Goal: Communication & Community: Answer question/provide support

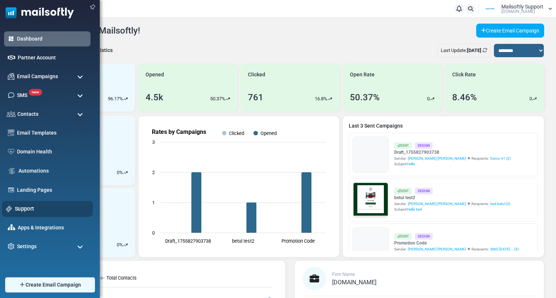
click at [28, 204] on div "Support" at bounding box center [47, 209] width 91 height 16
click at [20, 211] on link "Support" at bounding box center [52, 209] width 74 height 8
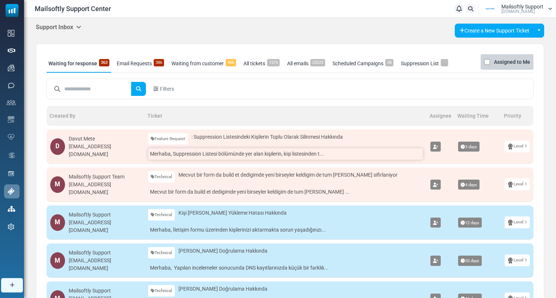
click at [164, 155] on link "Merhaba, Suppression Listesi bölümünde yer alan kişilerin, kişi listesinden t..." at bounding box center [285, 153] width 275 height 11
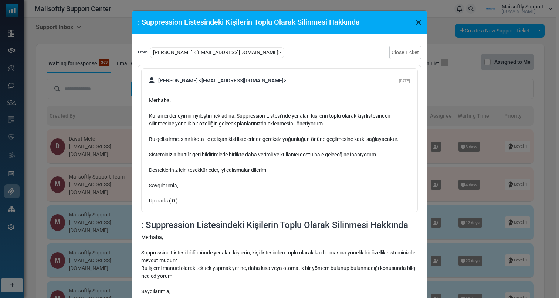
scroll to position [57, 0]
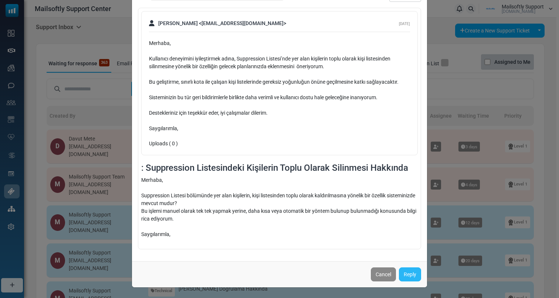
click at [411, 274] on link "Reply" at bounding box center [410, 275] width 22 height 14
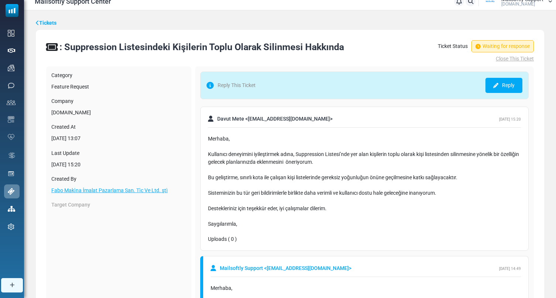
scroll to position [13, 0]
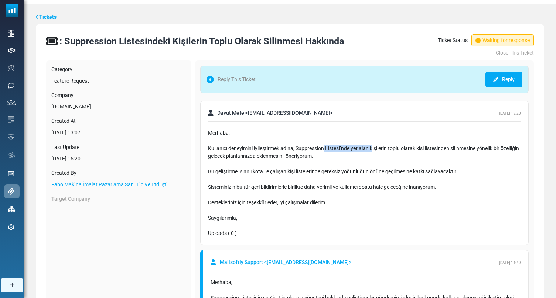
drag, startPoint x: 325, startPoint y: 150, endPoint x: 374, endPoint y: 150, distance: 49.1
click at [374, 150] on div "Kullanıcı deneyimini iyileştirmek adına, Suppression Listesi’nde yer alan kişil…" at bounding box center [364, 164] width 313 height 39
drag, startPoint x: 374, startPoint y: 157, endPoint x: 252, endPoint y: 157, distance: 122.3
click at [252, 157] on div "Kullanıcı deneyimini iyileştirmek adına, Suppression Listesi’nde yer alan kişil…" at bounding box center [364, 164] width 313 height 39
drag, startPoint x: 223, startPoint y: 157, endPoint x: 321, endPoint y: 158, distance: 97.9
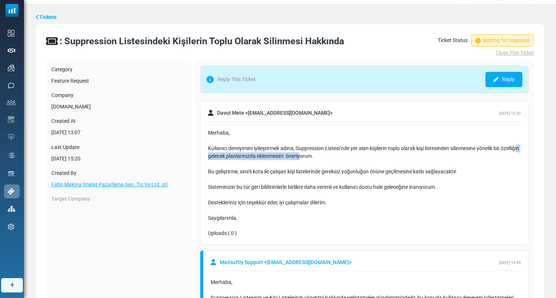
click at [321, 158] on div "Kullanıcı deneyimini iyileştirmek adına, Suppression Listesi’nde yer alan kişil…" at bounding box center [364, 164] width 313 height 39
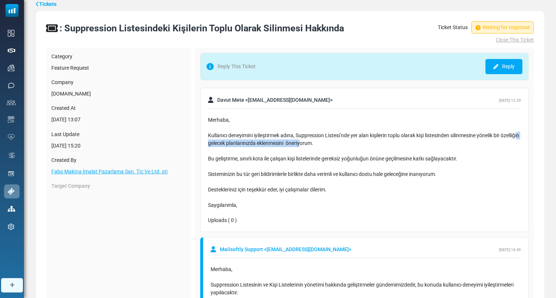
scroll to position [27, 0]
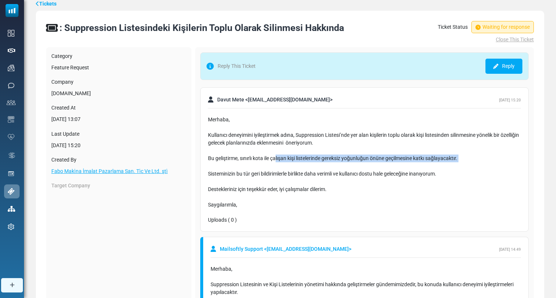
drag, startPoint x: 277, startPoint y: 170, endPoint x: 277, endPoint y: 157, distance: 12.6
click at [277, 157] on div "Kullanıcı deneyimini iyileştirmek adına, Suppression Listesi’nde yer alan kişil…" at bounding box center [364, 151] width 313 height 39
drag, startPoint x: 262, startPoint y: 160, endPoint x: 349, endPoint y: 162, distance: 87.9
click at [349, 162] on div "Kullanıcı deneyimini iyileştirmek adına, Suppression Listesi’nde yer alan kişil…" at bounding box center [364, 151] width 313 height 39
drag, startPoint x: 349, startPoint y: 167, endPoint x: 342, endPoint y: 160, distance: 10.2
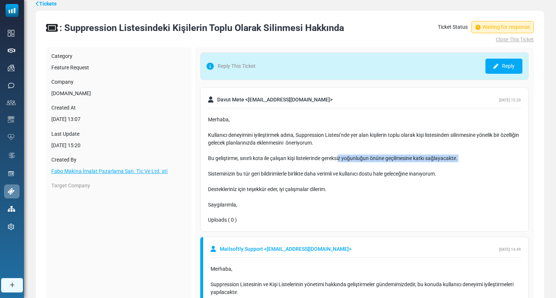
click at [342, 160] on div "Kullanıcı deneyimini iyileştirmek adına, Suppression Listesi’nde yer alan kişil…" at bounding box center [364, 151] width 313 height 39
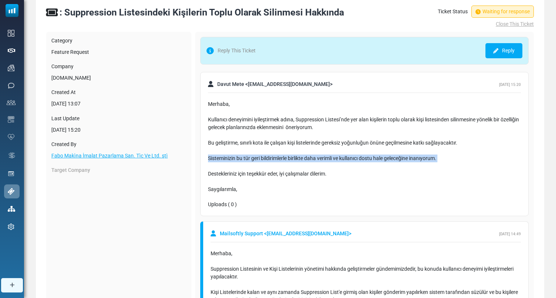
drag, startPoint x: 234, startPoint y: 168, endPoint x: 234, endPoint y: 155, distance: 13.3
click at [234, 155] on div "Sisteminizin bu tür geri bildirimlerle birlikte daha verimli ve kullanıcı dostu…" at bounding box center [364, 163] width 313 height 16
drag, startPoint x: 234, startPoint y: 157, endPoint x: 357, endPoint y: 166, distance: 123.3
click at [357, 166] on div "Sisteminizin bu tür geri bildirimlerle birlikte daha verimli ve kullanıcı dostu…" at bounding box center [364, 163] width 313 height 16
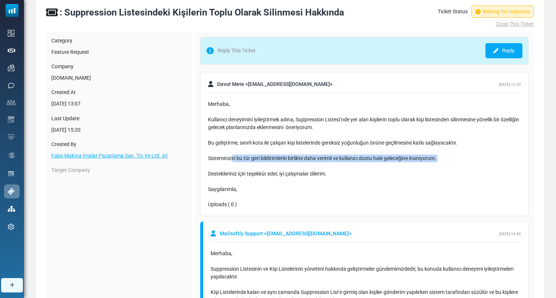
click at [357, 166] on div "Sisteminizin bu tür geri bildirimlerle birlikte daha verimli ve kullanıcı dostu…" at bounding box center [364, 163] width 313 height 16
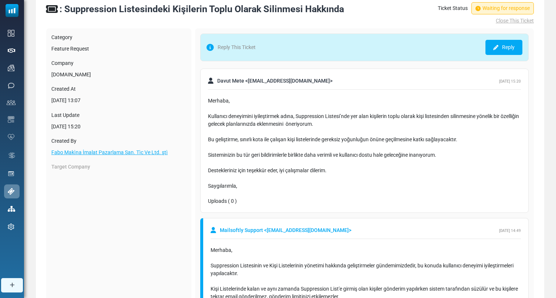
scroll to position [46, 0]
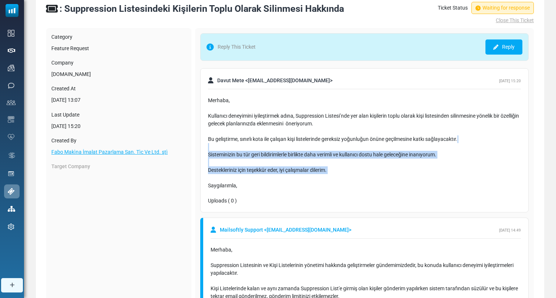
drag, startPoint x: 326, startPoint y: 179, endPoint x: 296, endPoint y: 146, distance: 44.2
click at [296, 146] on div "Merhaba, Kullanıcı deneyimini iyileştirmek adına, Suppression Listesi’nde yer a…" at bounding box center [364, 143] width 313 height 93
click at [296, 146] on div "Kullanıcı deneyimini iyileştirmek adına, Suppression Listesi’nde yer alan kişil…" at bounding box center [364, 131] width 313 height 39
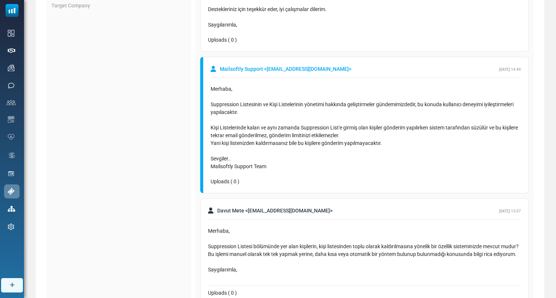
scroll to position [0, 0]
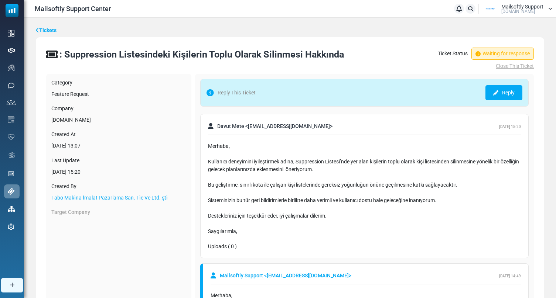
click at [49, 28] on link "Tickets" at bounding box center [46, 31] width 21 height 8
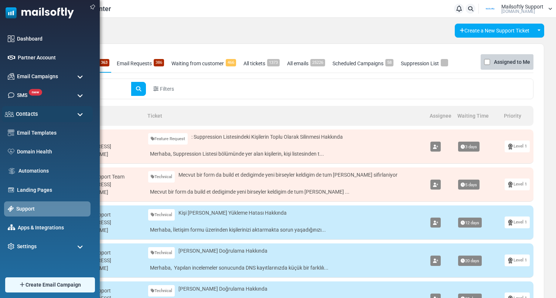
click at [59, 113] on div "Contacts" at bounding box center [47, 114] width 91 height 16
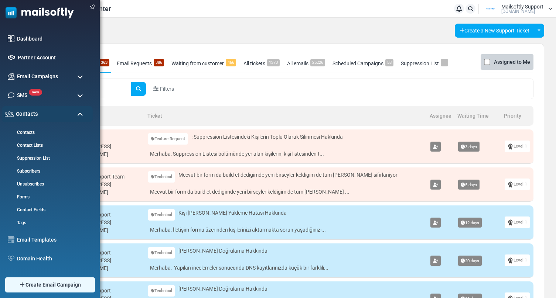
click at [59, 113] on div "Contacts" at bounding box center [47, 114] width 91 height 16
